Goal: Information Seeking & Learning: Learn about a topic

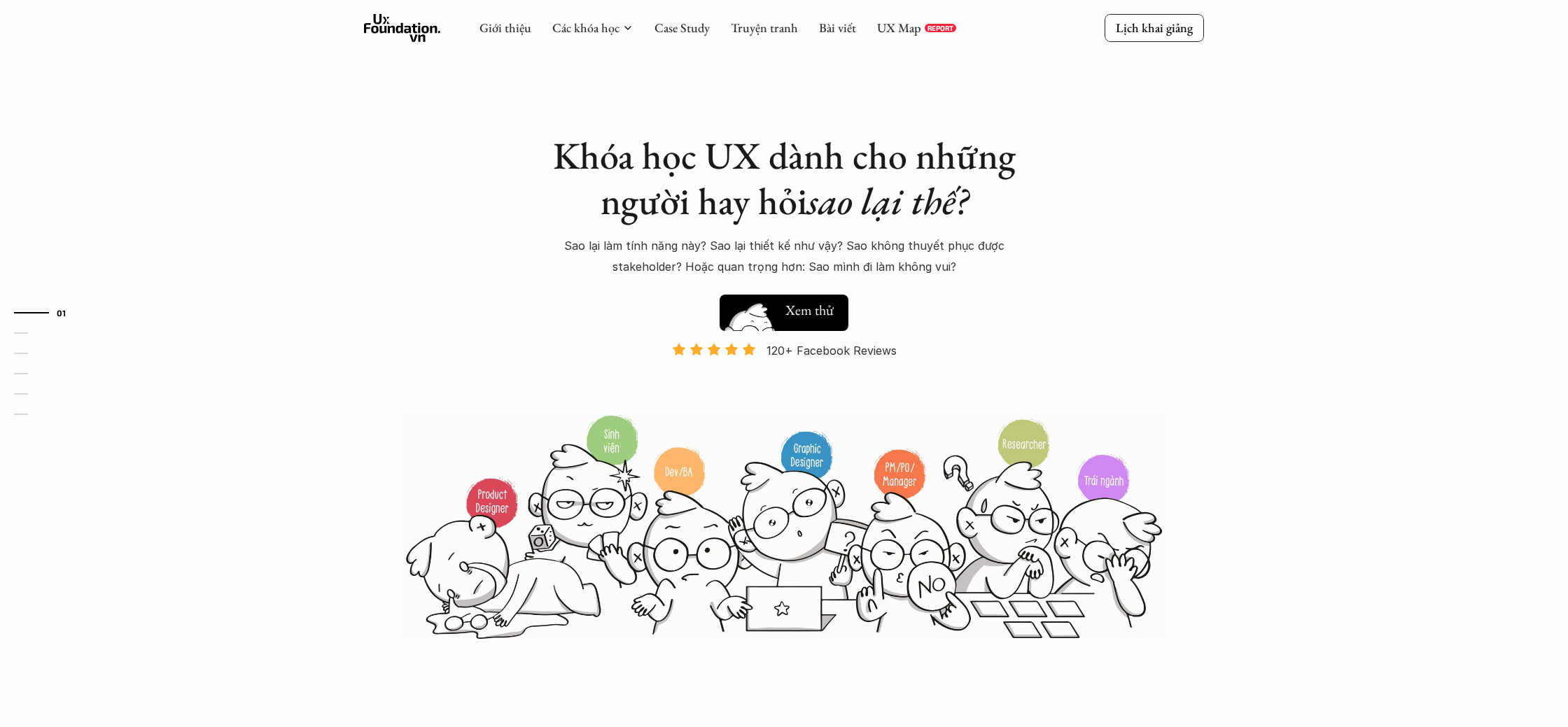
click at [822, 311] on h5 "Xem thử" at bounding box center [809, 309] width 48 height 20
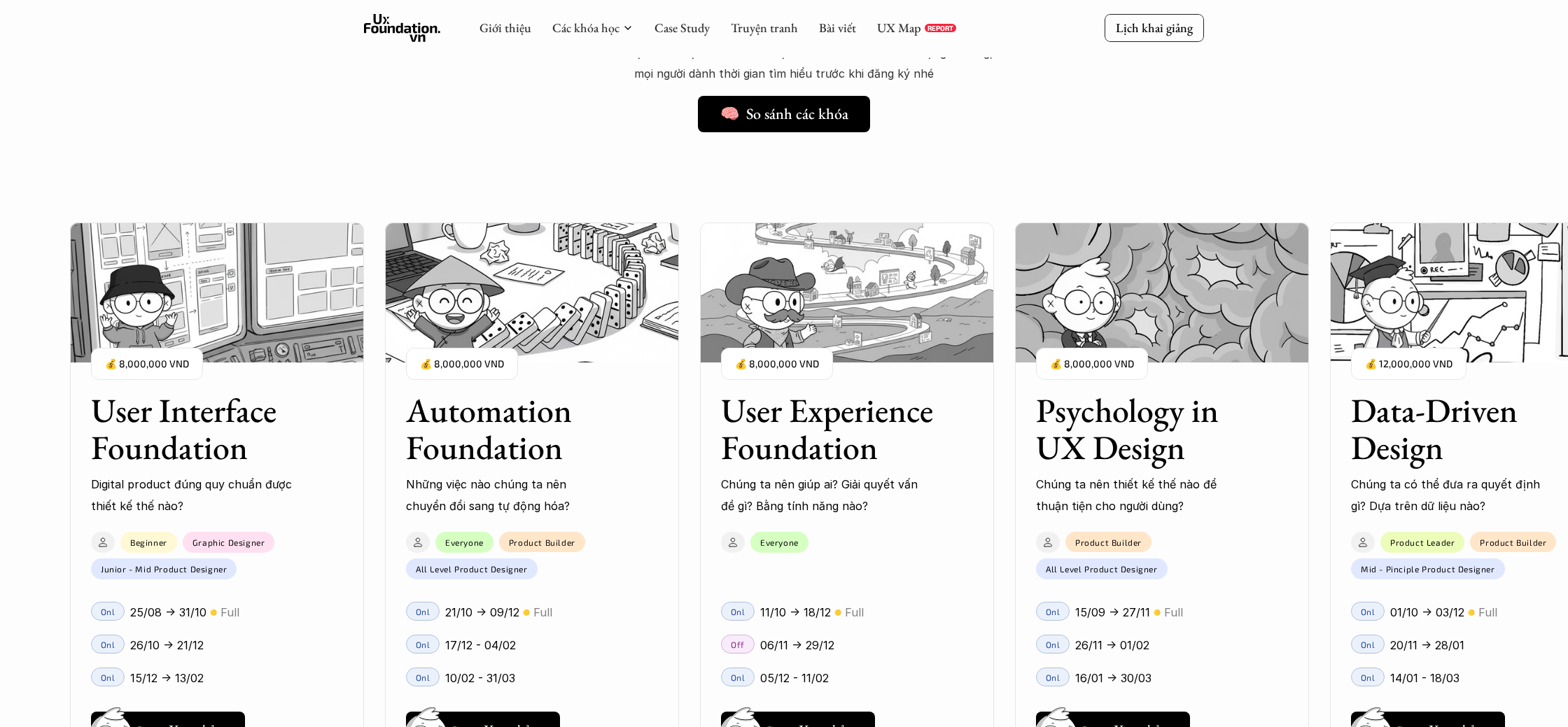
scroll to position [1130, 0]
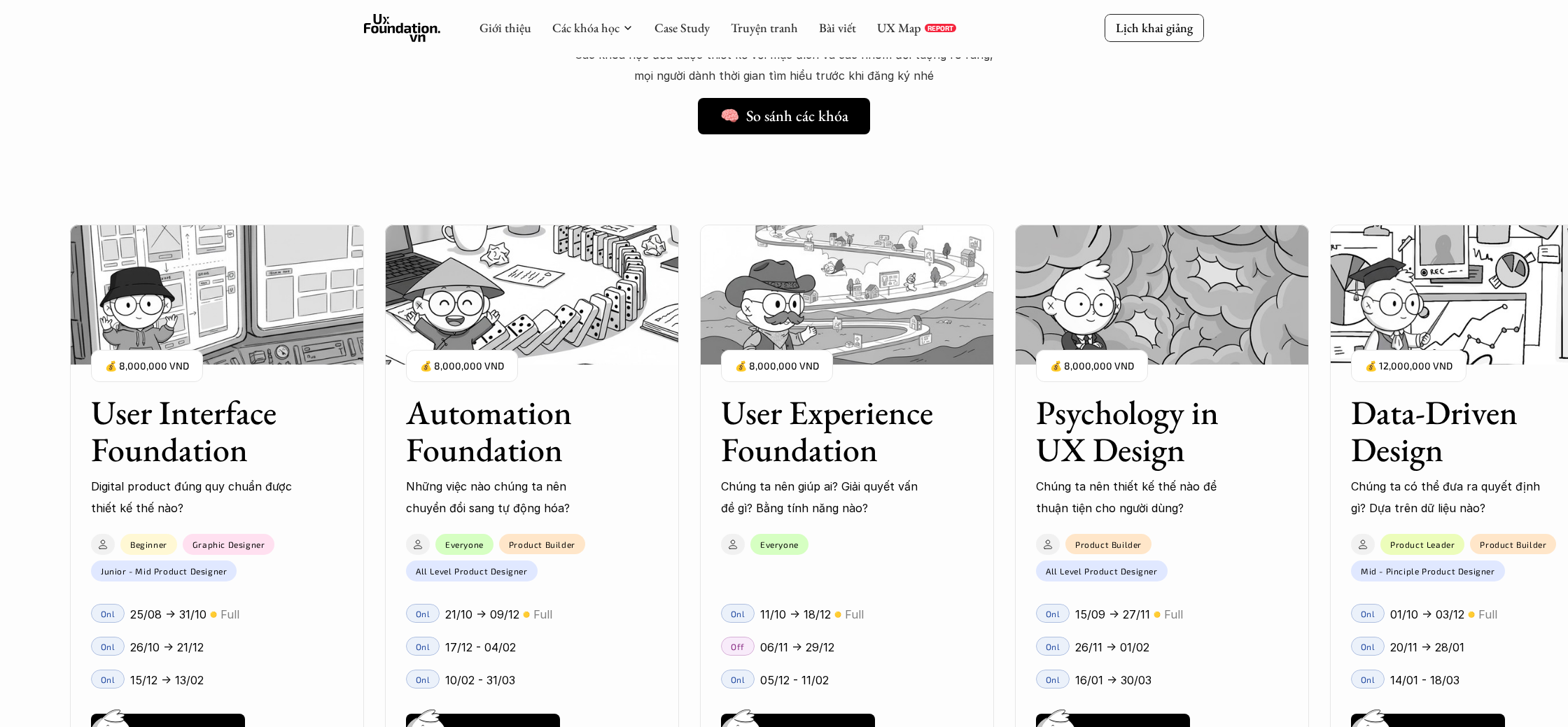
click at [286, 303] on img at bounding box center [217, 294] width 294 height 140
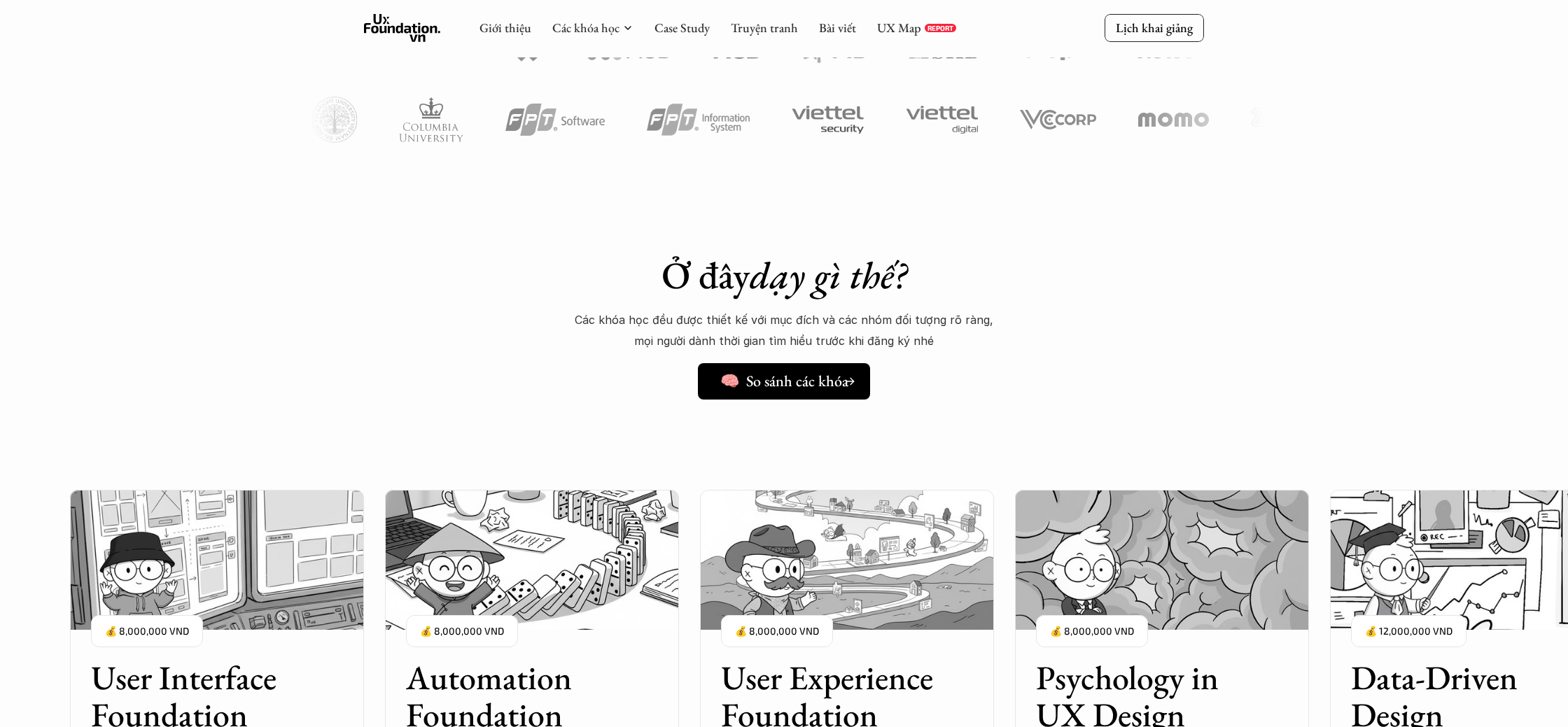
scroll to position [864, 0]
click at [773, 379] on h5 "🧠 So sánh các khóa" at bounding box center [778, 382] width 128 height 18
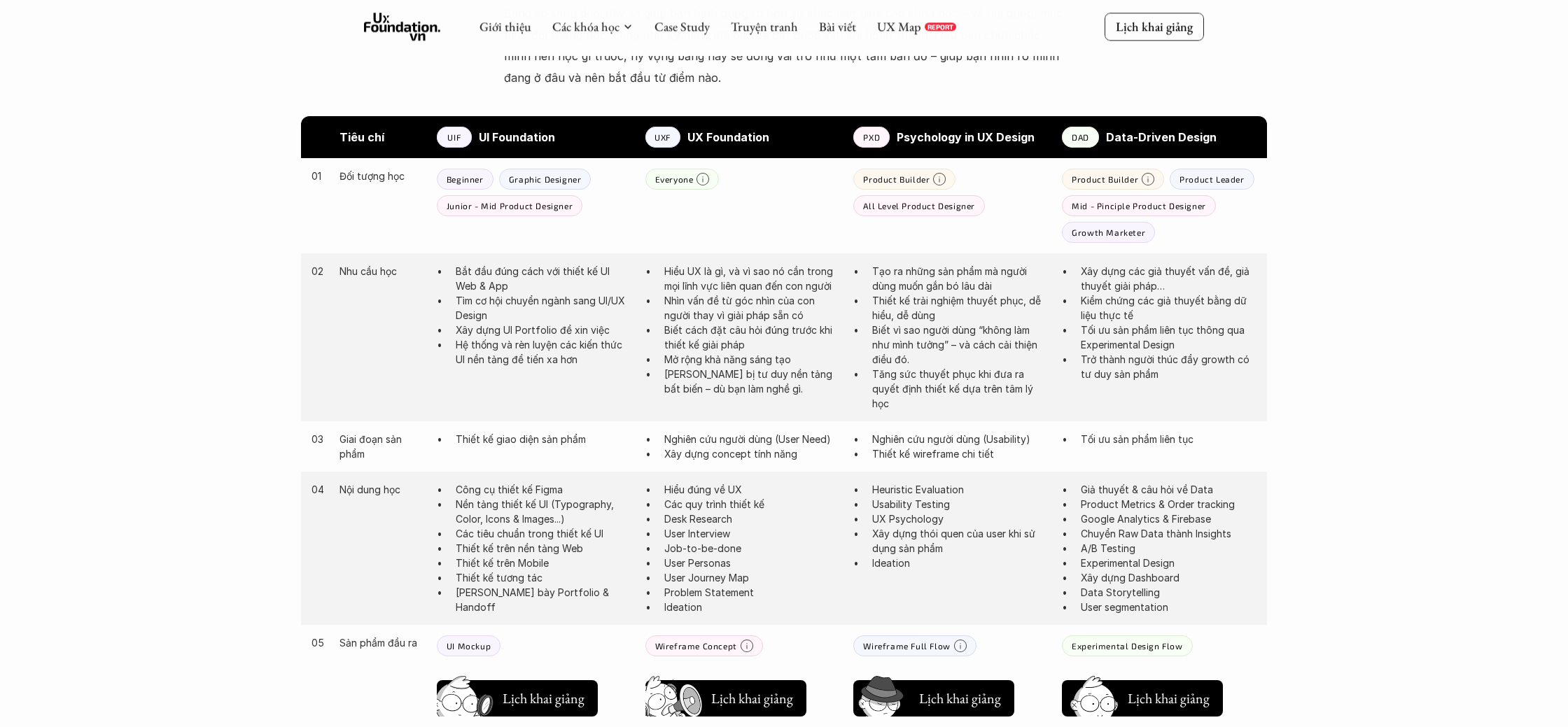
scroll to position [686, 0]
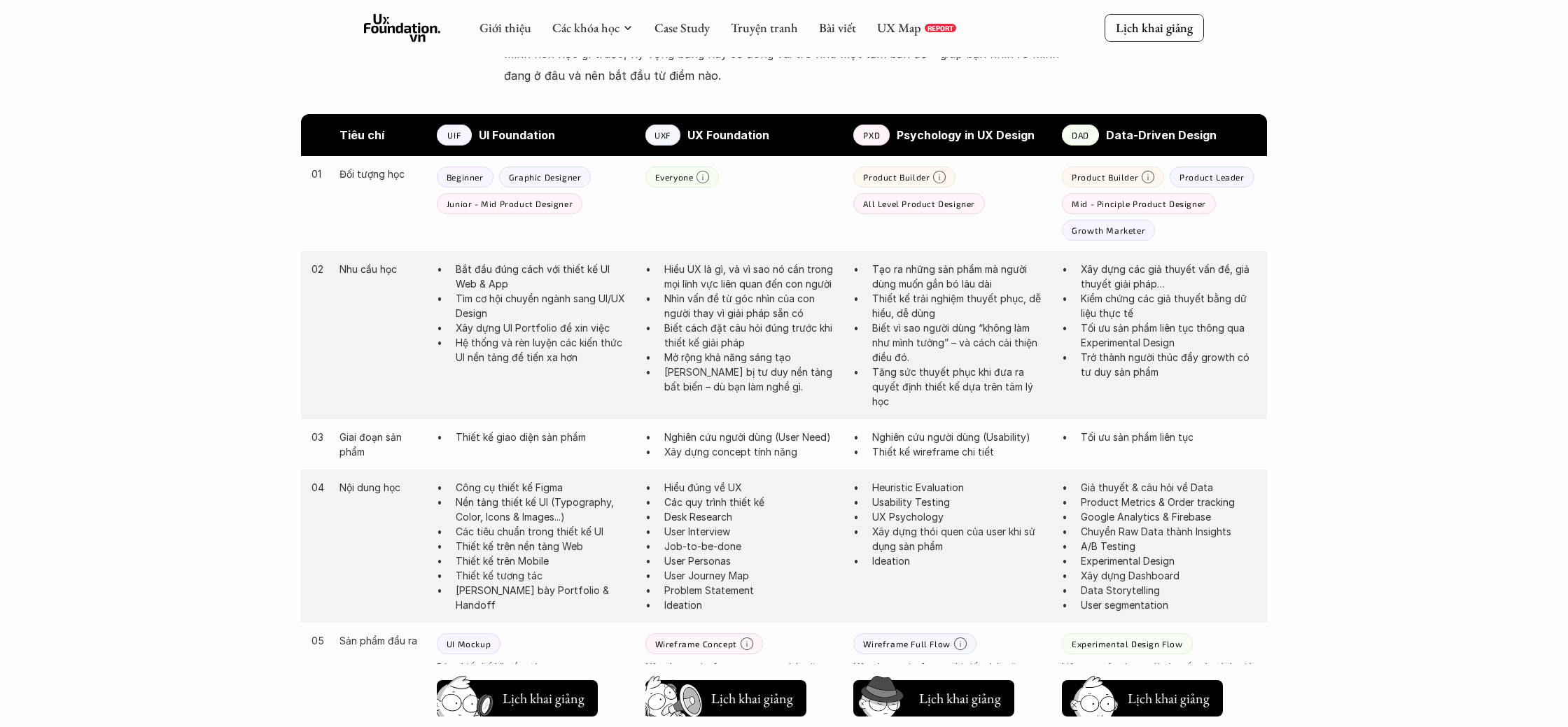
click at [490, 258] on div "02 Nhu cầu học Bắt đầu đúng cách với thiết kế UI Web & App Tìm cơ hội chuyển ng…" at bounding box center [784, 335] width 966 height 168
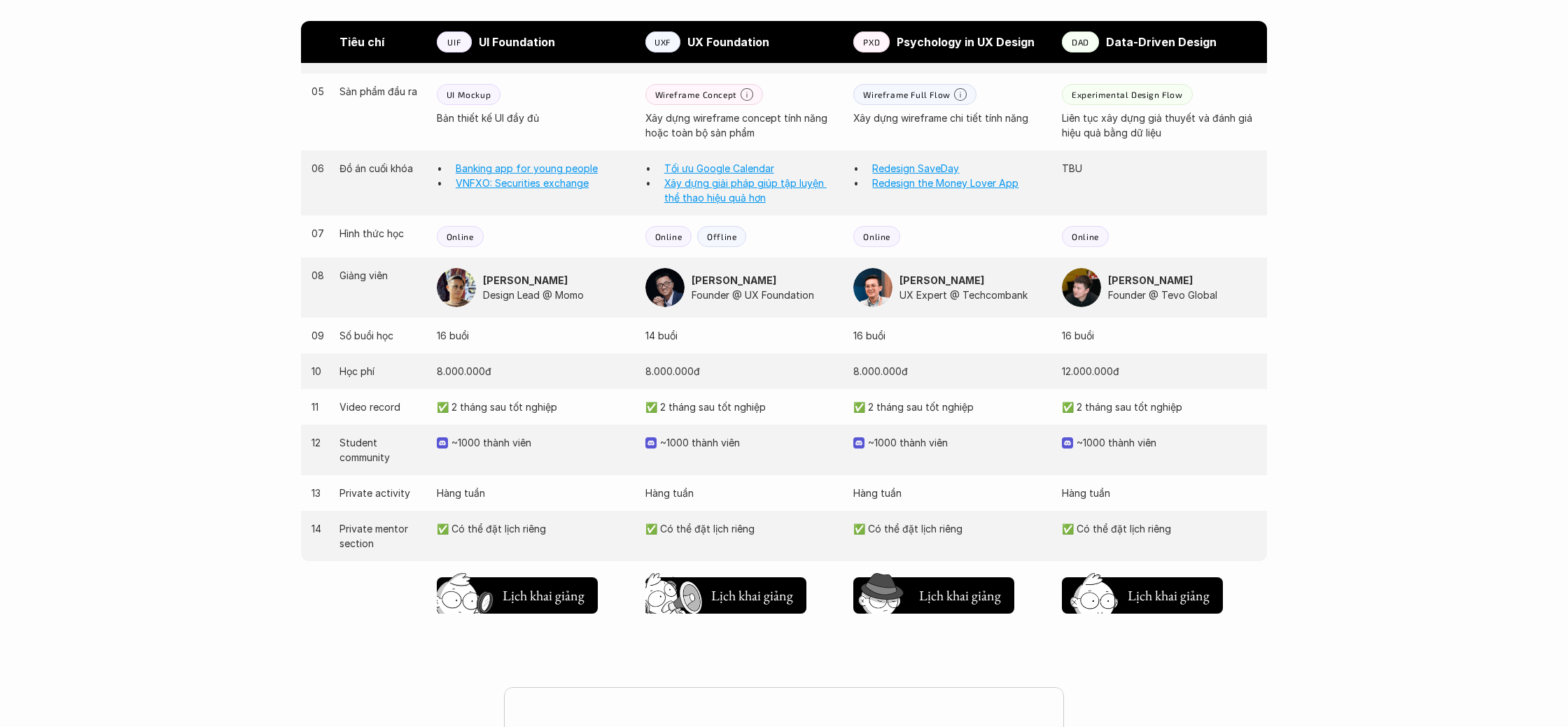
scroll to position [1266, 0]
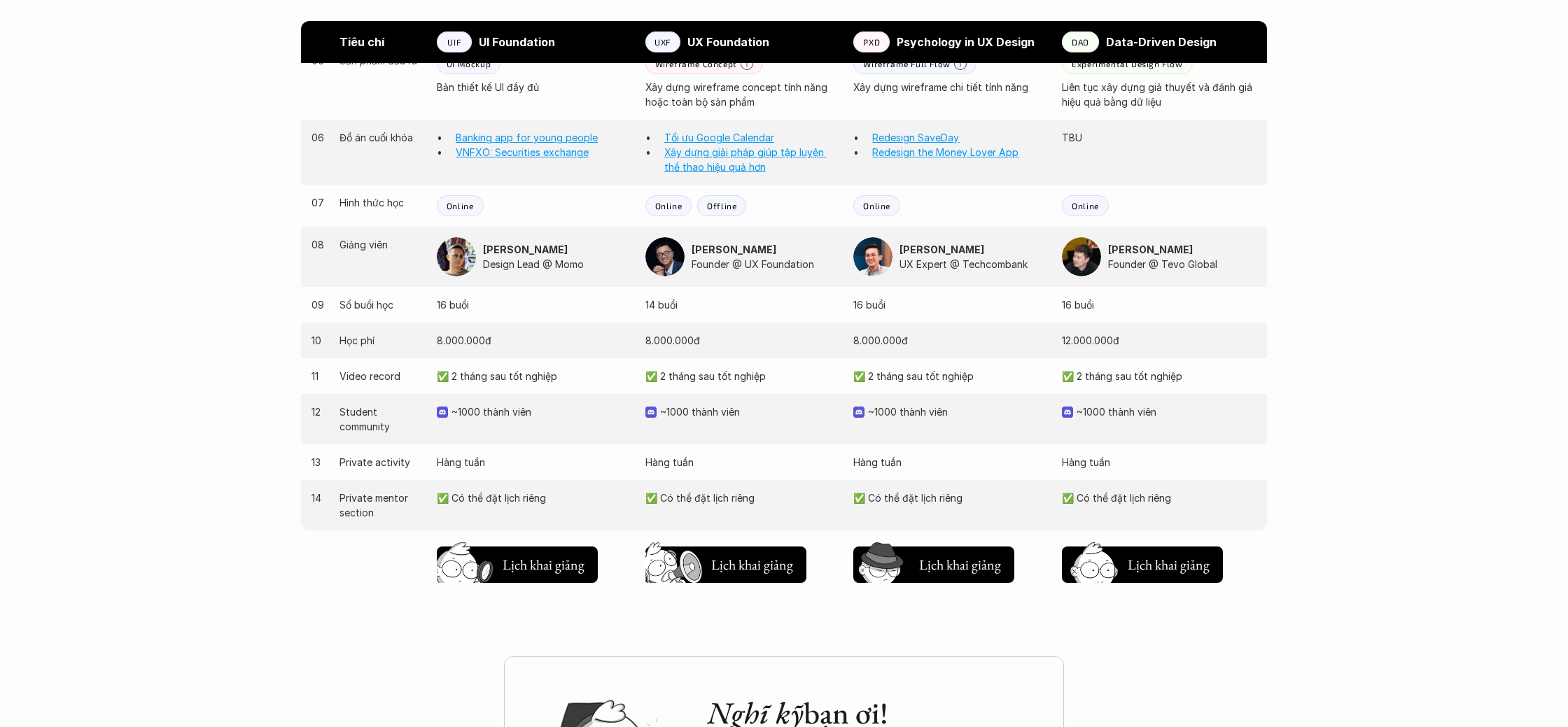
click at [515, 382] on p "✅ 2 tháng sau tốt nghiệp" at bounding box center [534, 376] width 195 height 15
click at [529, 260] on p "Design Lead @ Momo" at bounding box center [557, 264] width 148 height 15
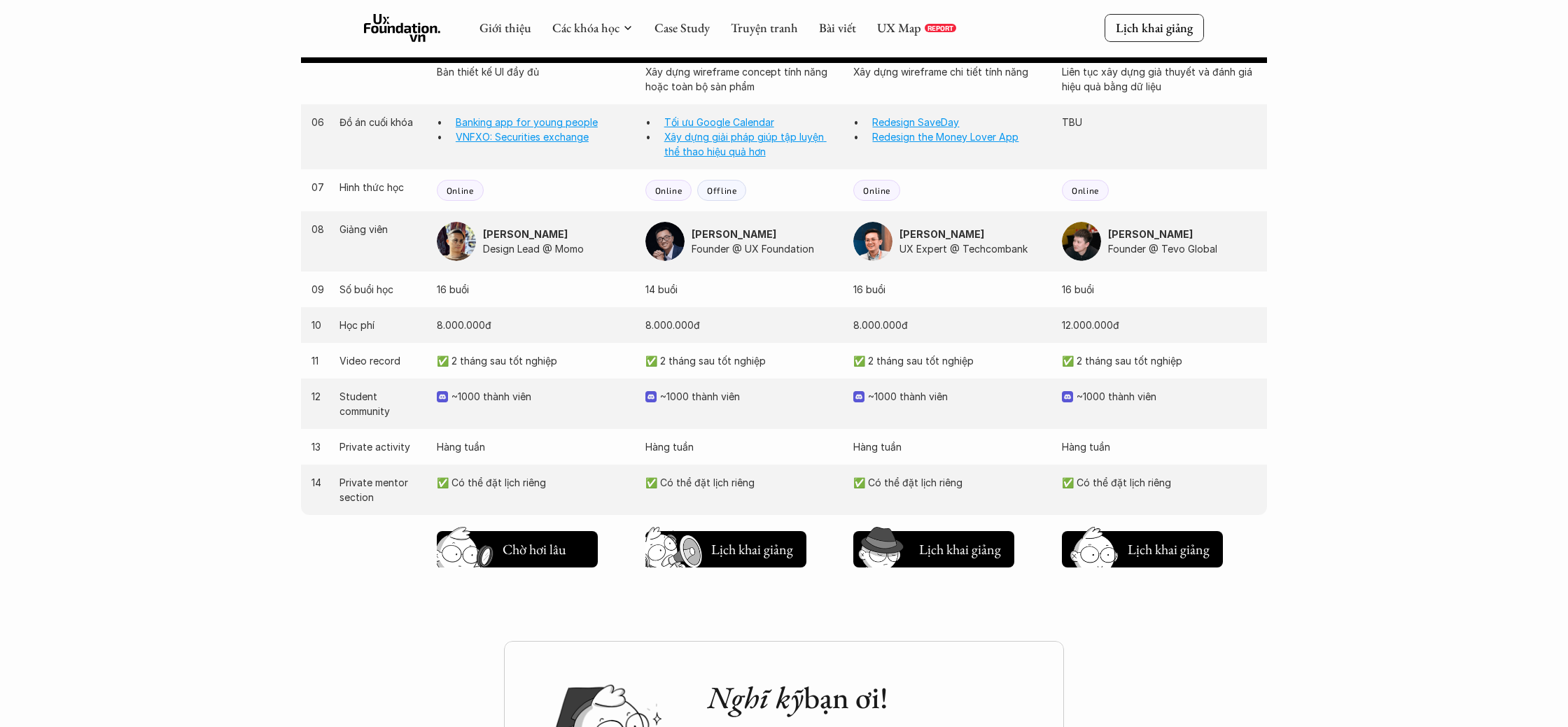
scroll to position [1276, 0]
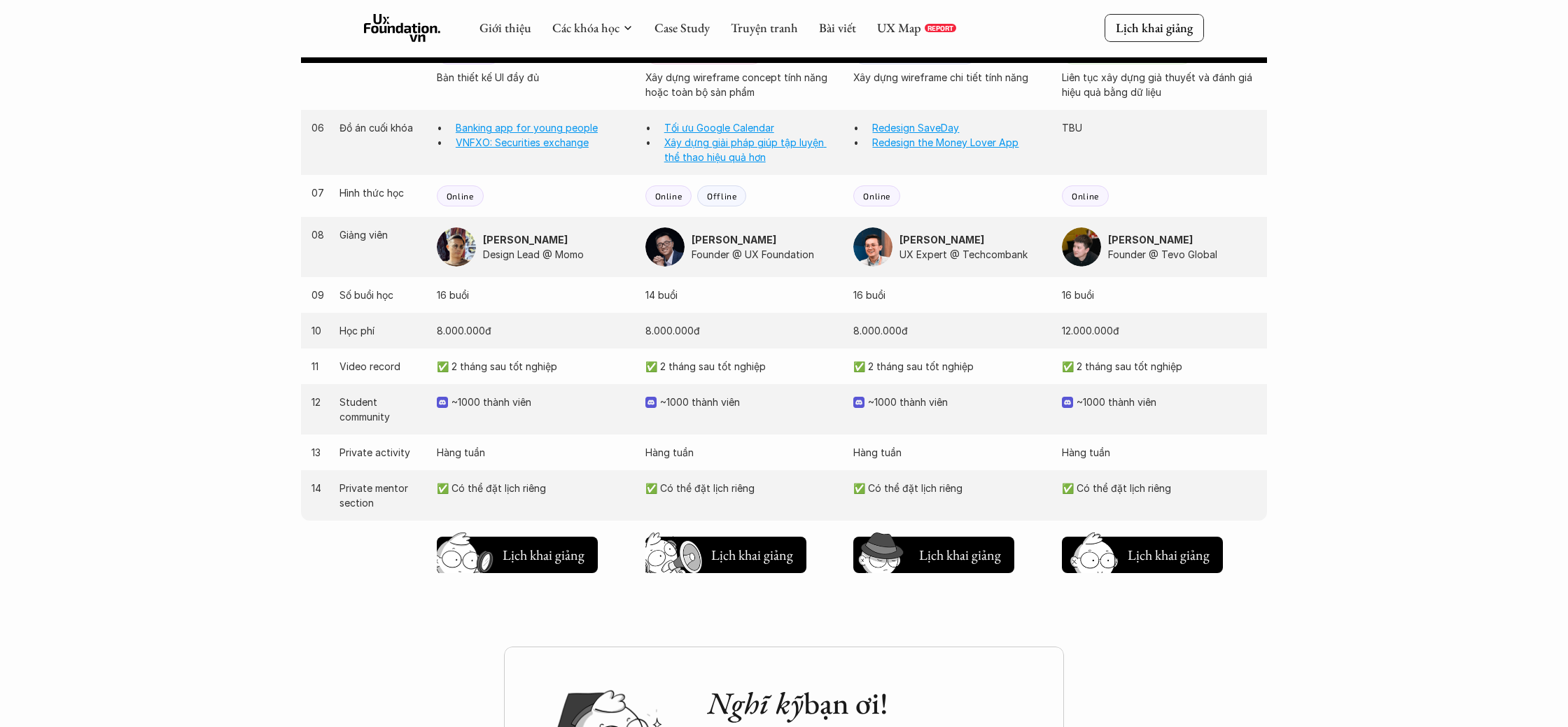
click at [498, 400] on p "~1000 thành viên" at bounding box center [541, 402] width 180 height 15
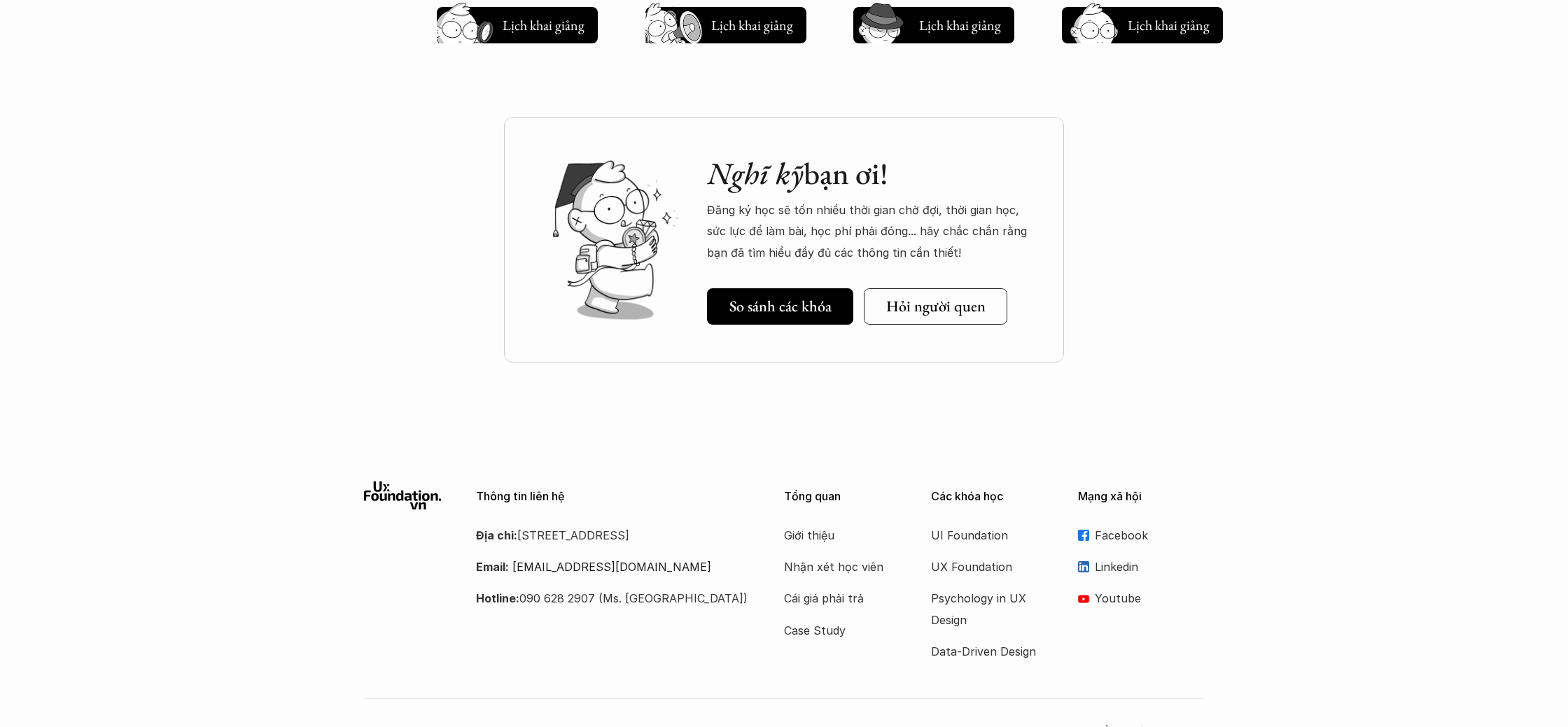
scroll to position [1841, 0]
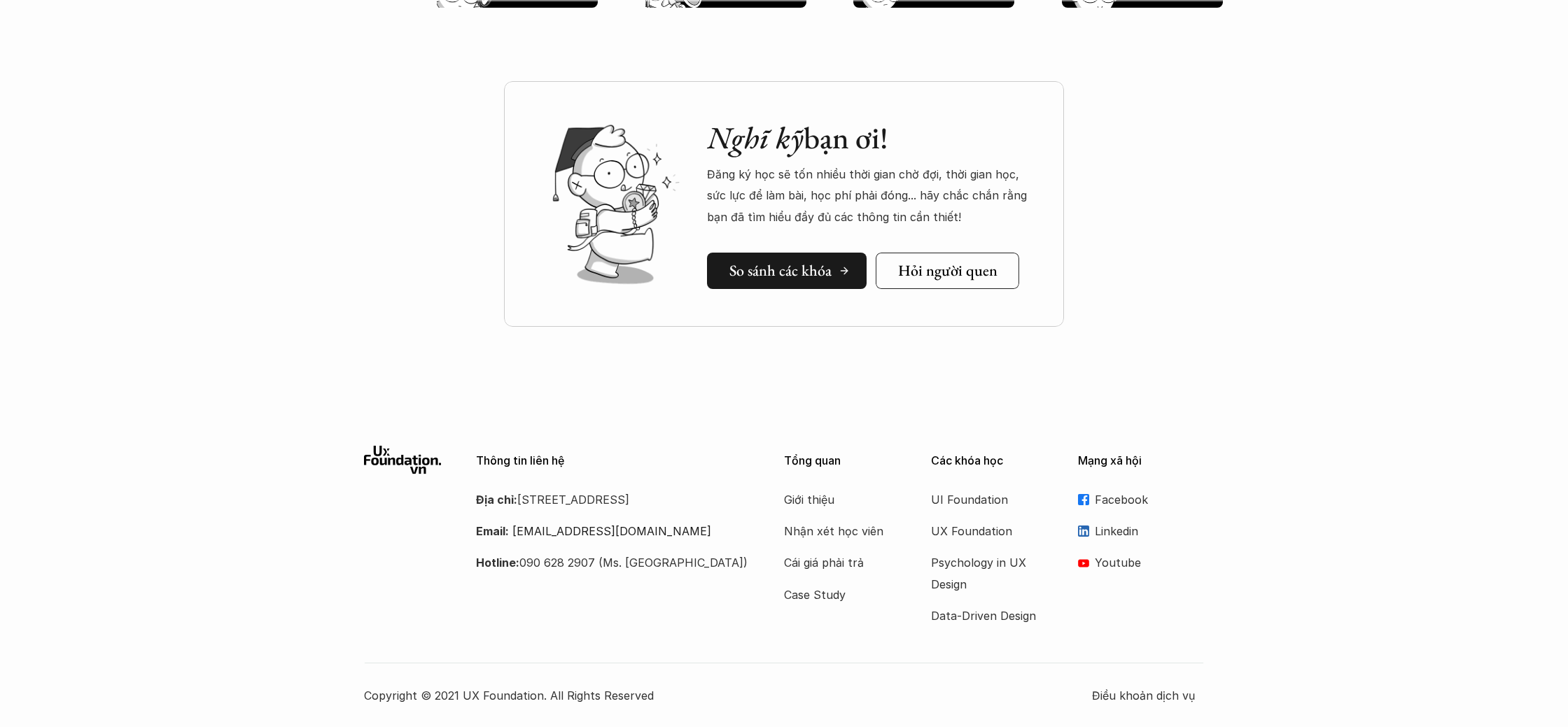
click at [770, 262] on h5 "So sánh các khóa" at bounding box center [781, 270] width 102 height 18
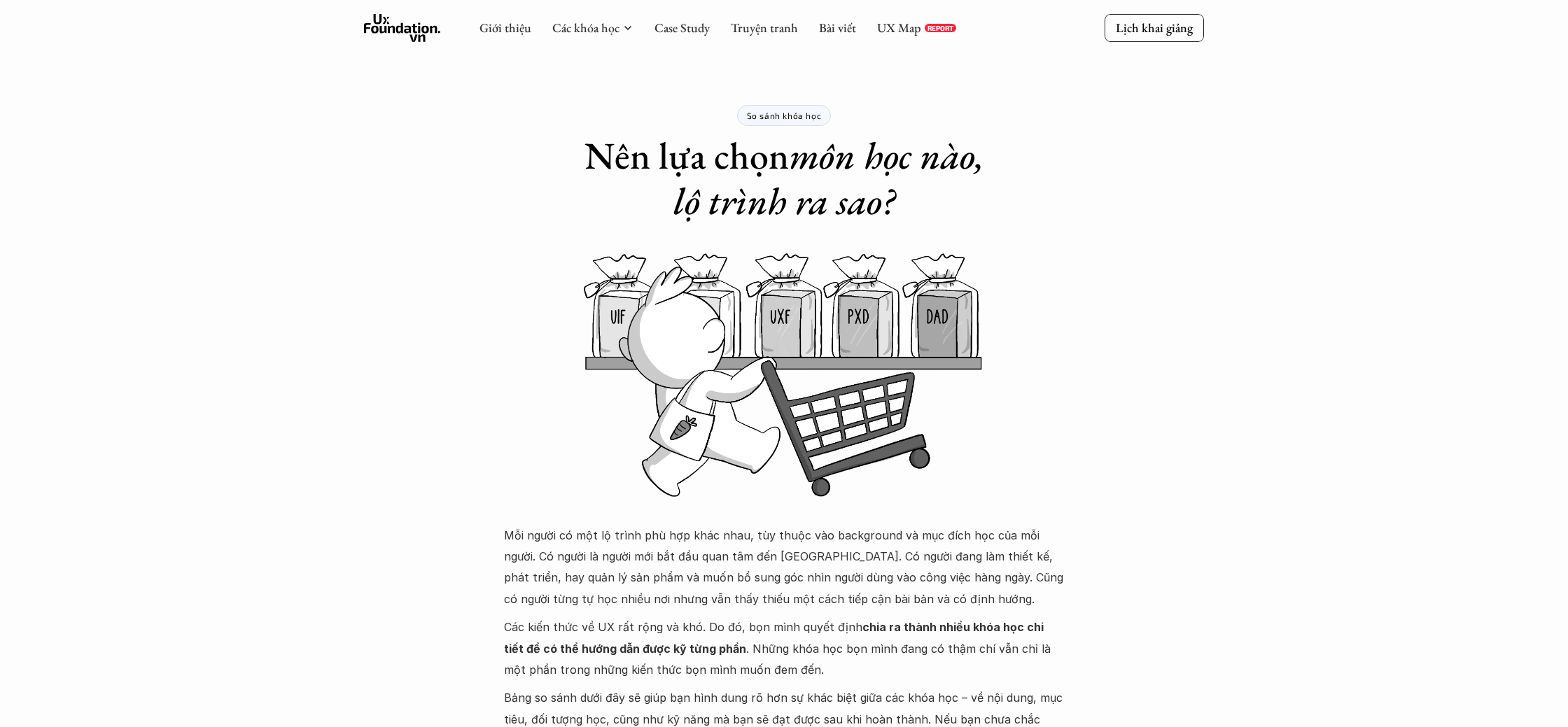
click at [659, 17] on div "Giới thiệu Các khóa học Case Study Truyện tranh Bài viết UX Map REPORT" at bounding box center [717, 28] width 477 height 28
click at [671, 34] on link "Case Study" at bounding box center [682, 27] width 55 height 16
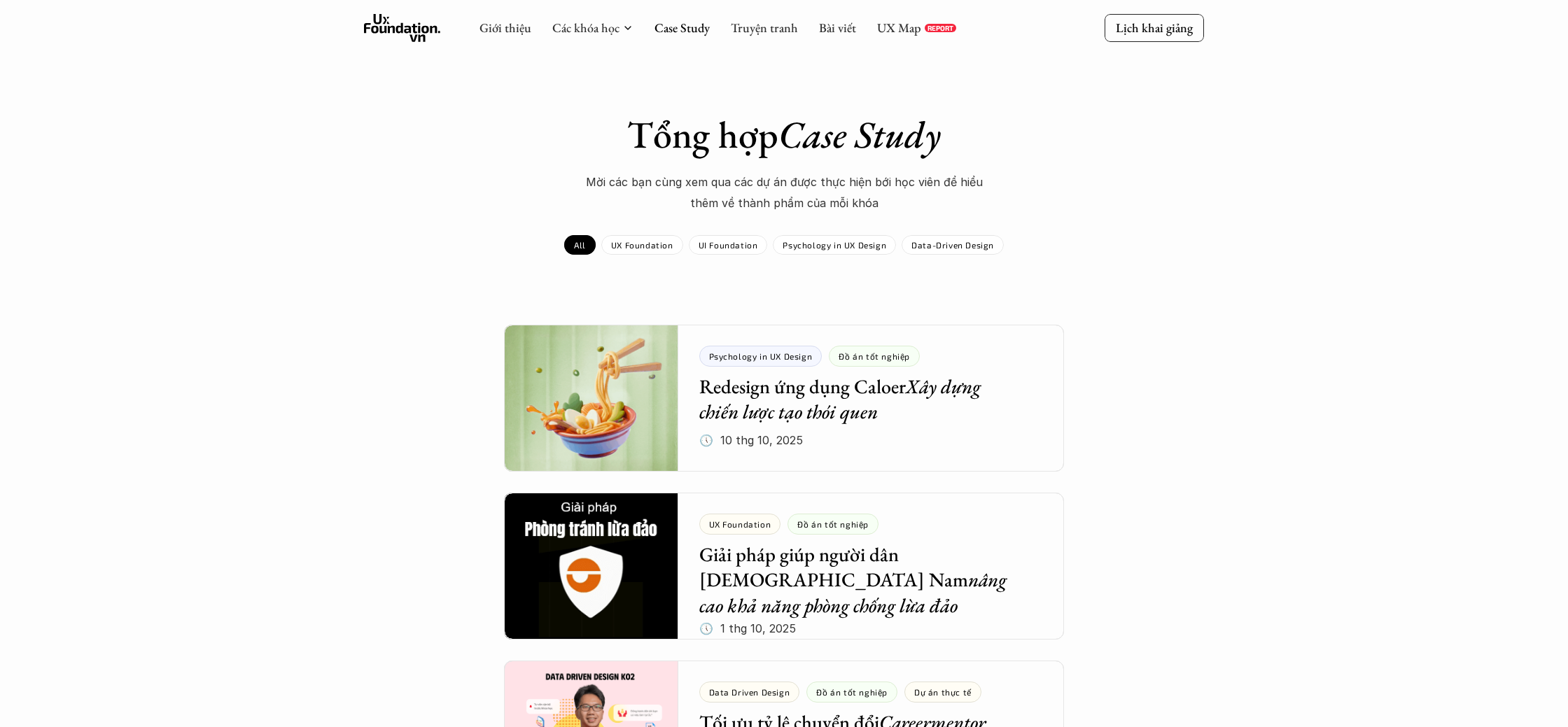
click at [402, 18] on icon at bounding box center [402, 28] width 77 height 28
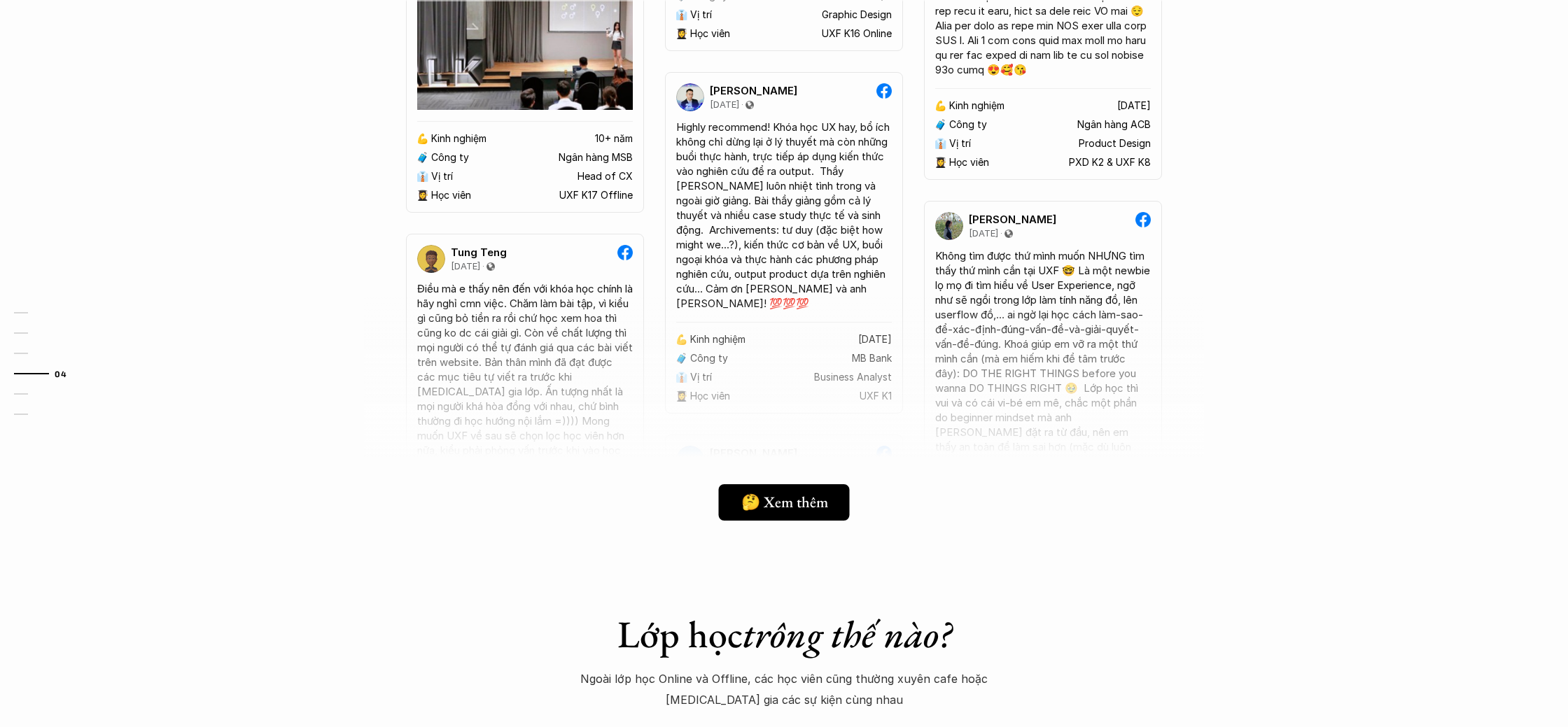
scroll to position [3694, 0]
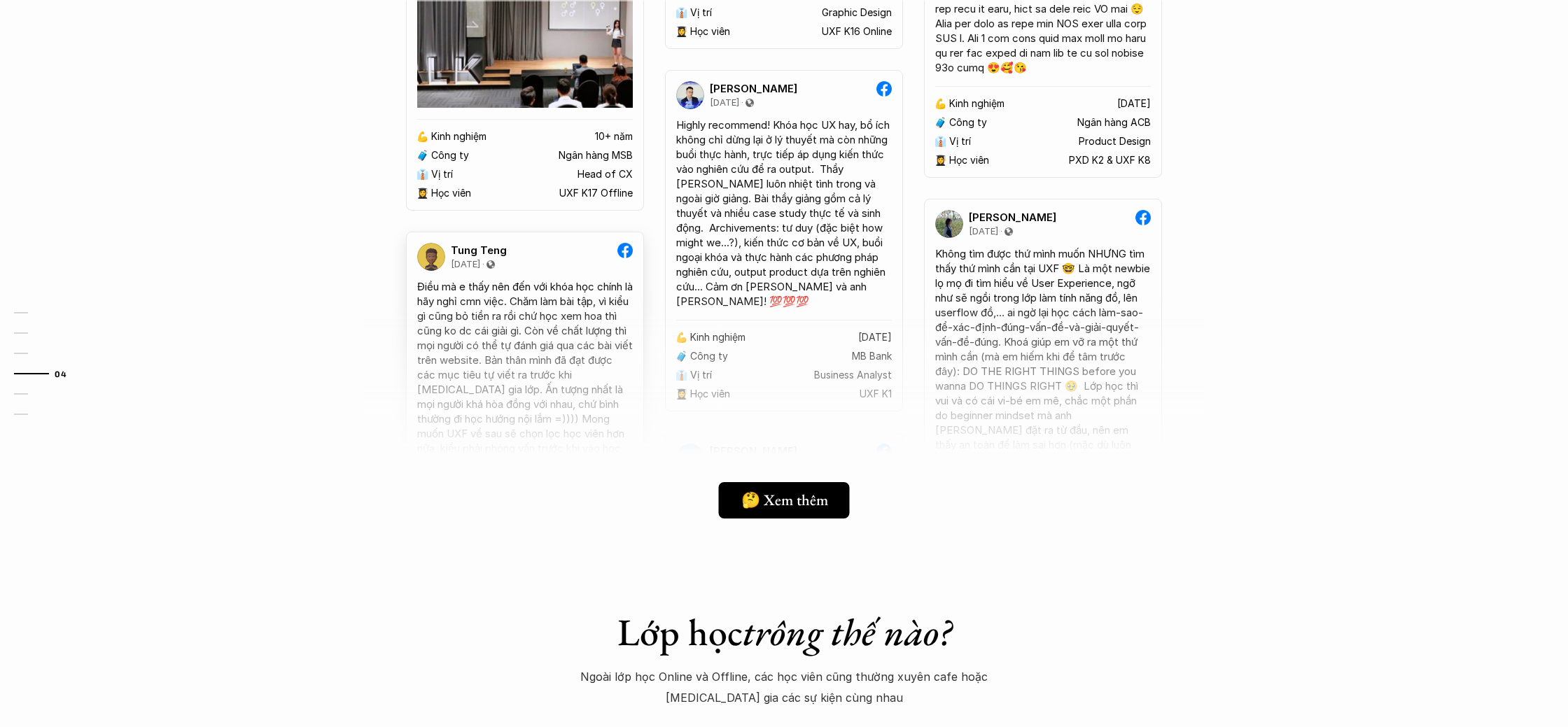
click at [632, 258] on img at bounding box center [625, 250] width 16 height 16
